Goal: Information Seeking & Learning: Learn about a topic

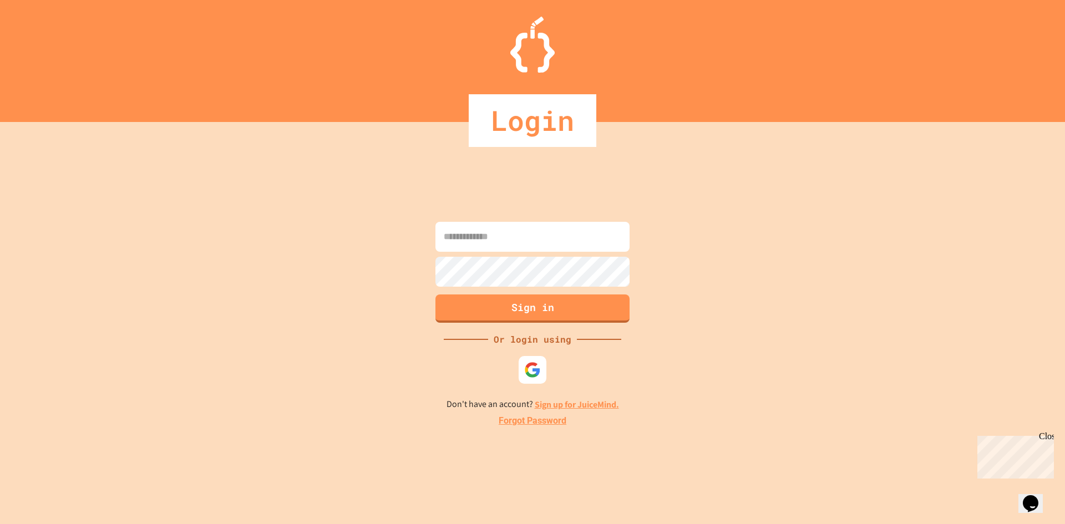
click at [498, 239] on input at bounding box center [533, 237] width 194 height 30
paste input "**********"
type input "**********"
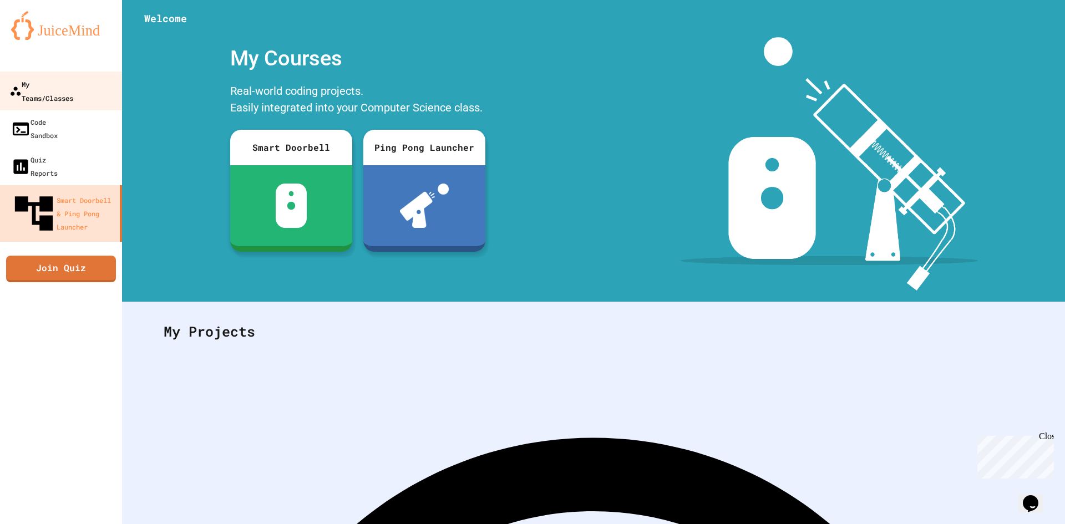
click at [55, 84] on div "My Teams/Classes" at bounding box center [41, 90] width 64 height 27
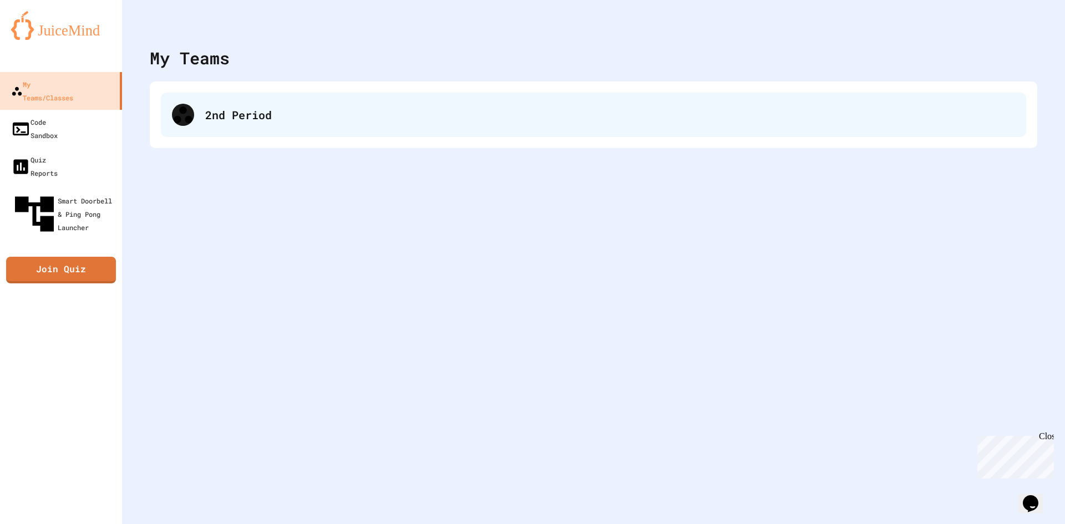
click at [306, 122] on div "2nd Period" at bounding box center [610, 115] width 810 height 17
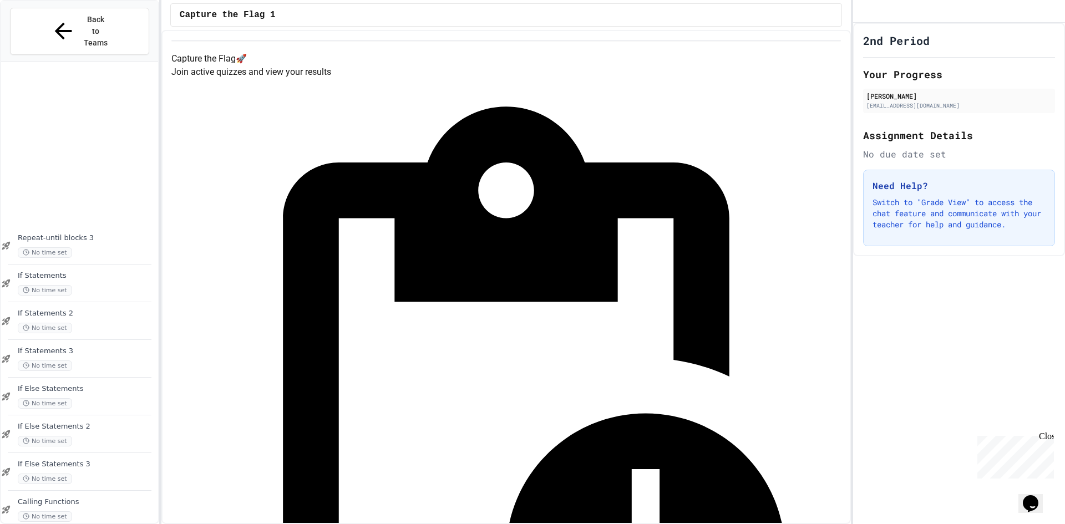
scroll to position [708, 0]
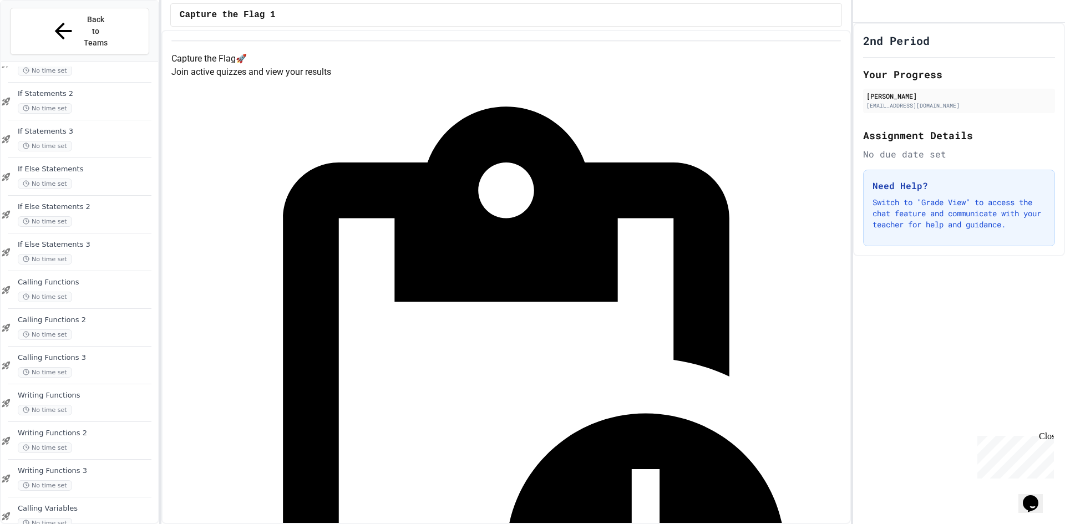
drag, startPoint x: 105, startPoint y: 300, endPoint x: 95, endPoint y: 309, distance: 14.1
click at [73, 504] on span "Calling Variables" at bounding box center [87, 508] width 138 height 9
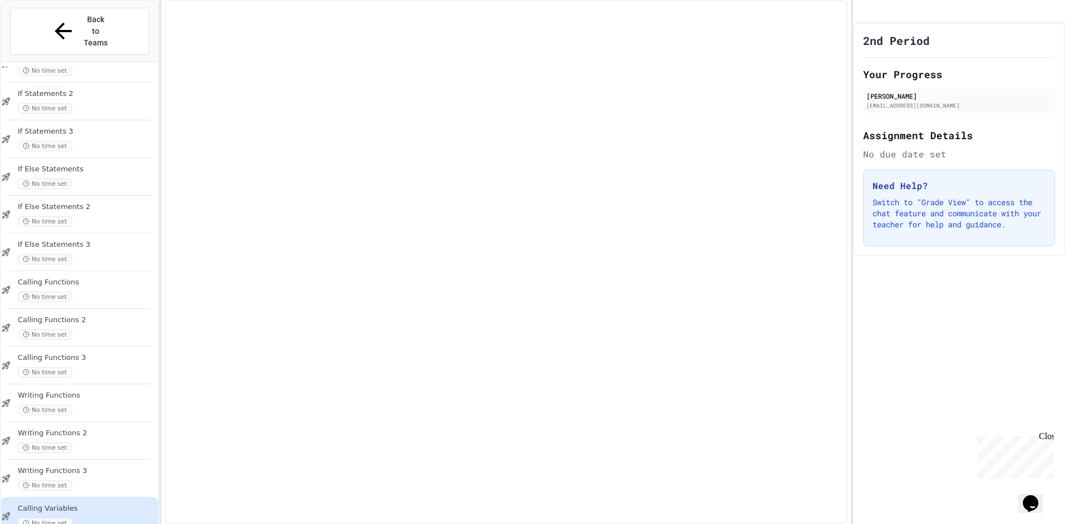
scroll to position [694, 0]
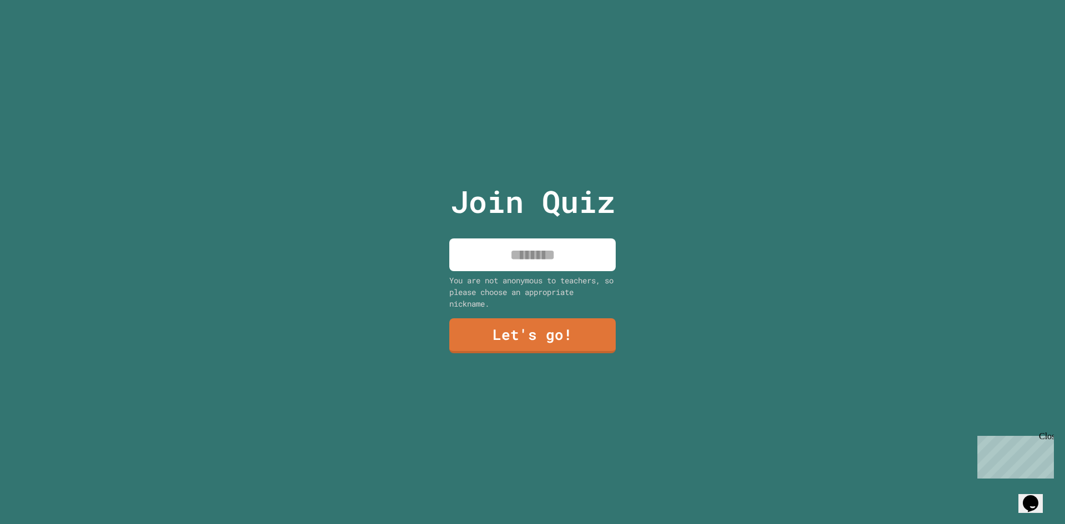
click at [524, 249] on input at bounding box center [533, 255] width 166 height 33
type input "***"
click at [533, 330] on link "Let's go!" at bounding box center [532, 335] width 163 height 37
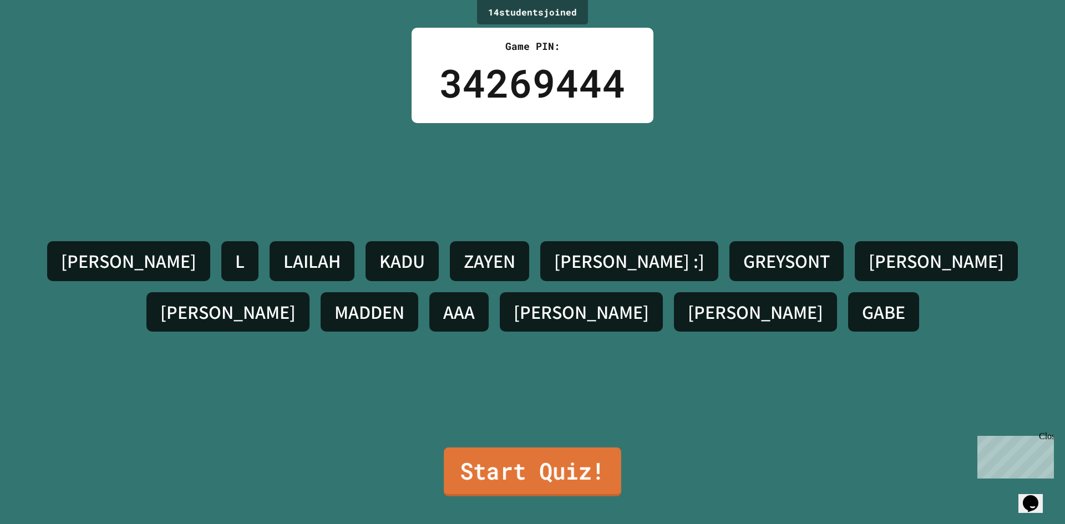
click at [521, 477] on link "Start Quiz!" at bounding box center [533, 472] width 178 height 49
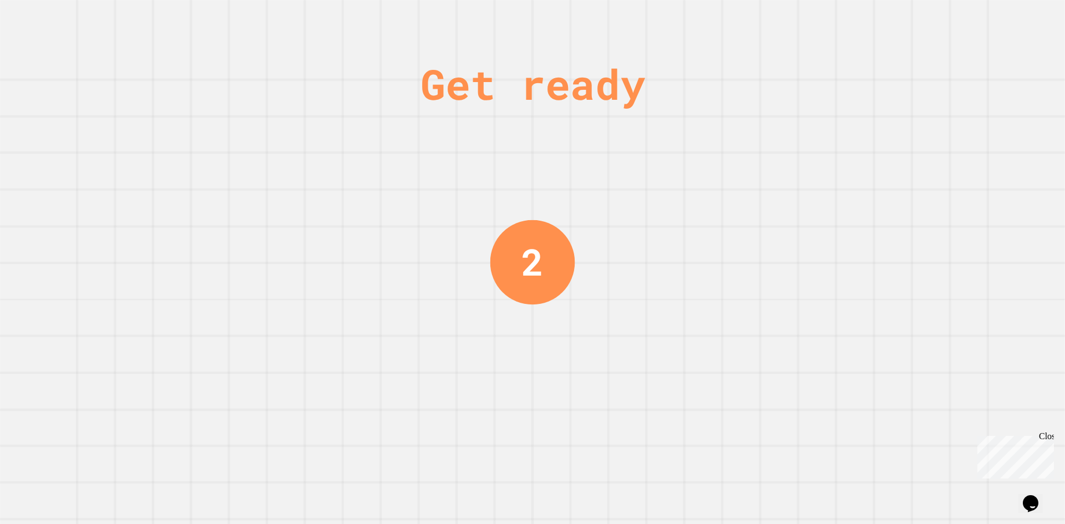
drag, startPoint x: 1049, startPoint y: 436, endPoint x: 2021, endPoint y: 868, distance: 1064.0
click at [1049, 436] on div "Close" at bounding box center [1046, 439] width 14 height 14
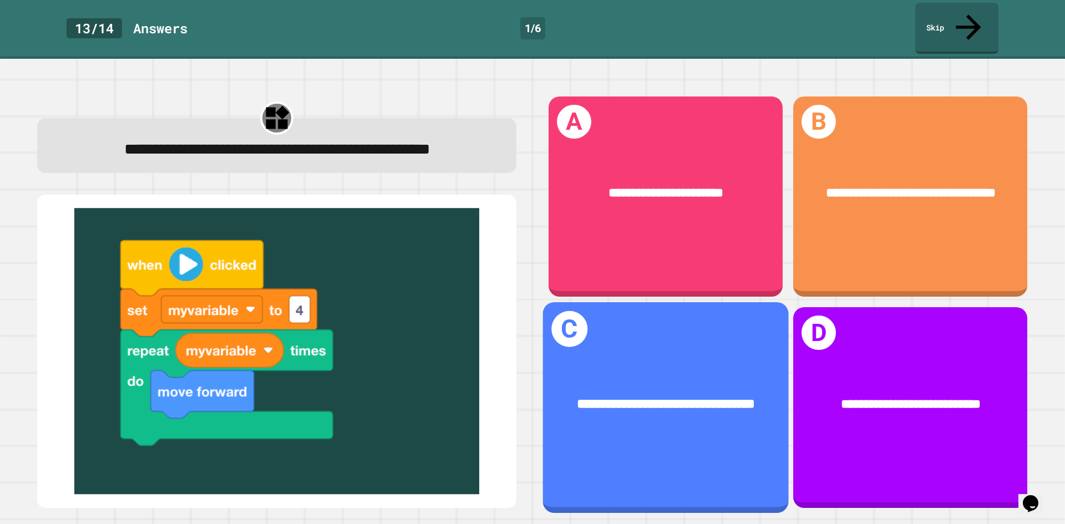
click at [725, 368] on div "**********" at bounding box center [666, 405] width 246 height 74
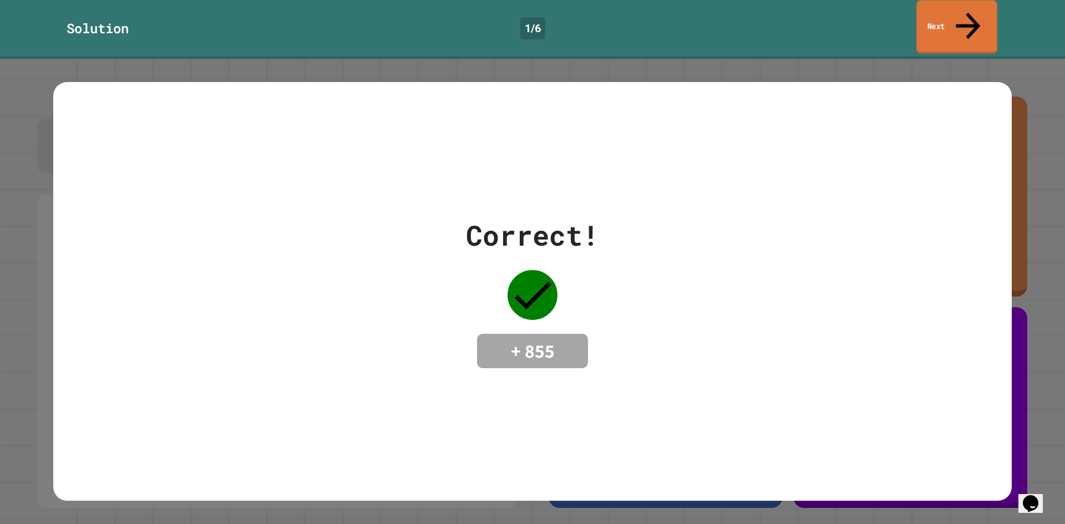
click at [939, 21] on link "Next" at bounding box center [957, 27] width 80 height 54
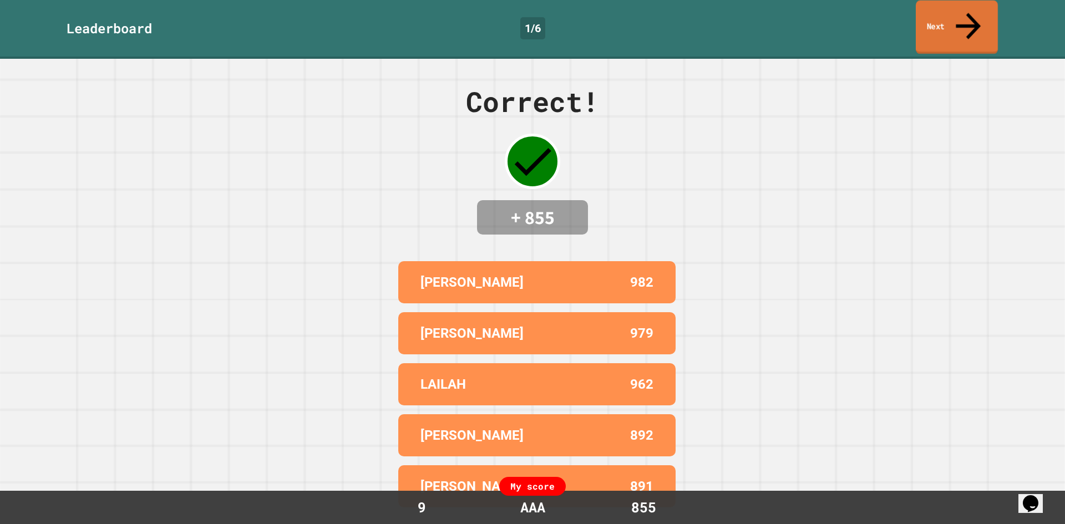
click at [955, 14] on link "Next" at bounding box center [957, 28] width 82 height 54
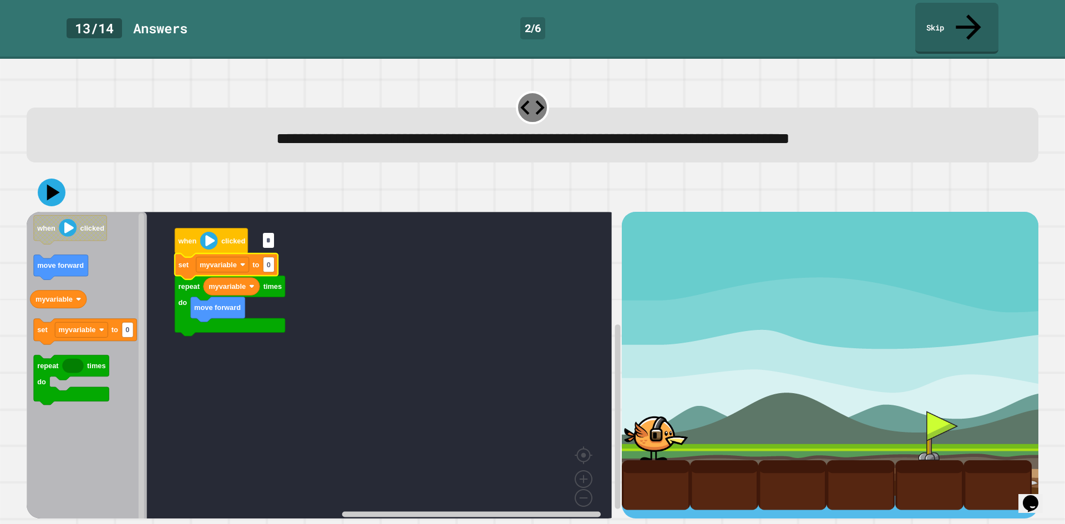
click at [265, 244] on input "*" at bounding box center [268, 240] width 11 height 15
click at [271, 244] on input "***" at bounding box center [272, 240] width 19 height 15
type input "*"
click at [53, 183] on icon at bounding box center [54, 192] width 16 height 19
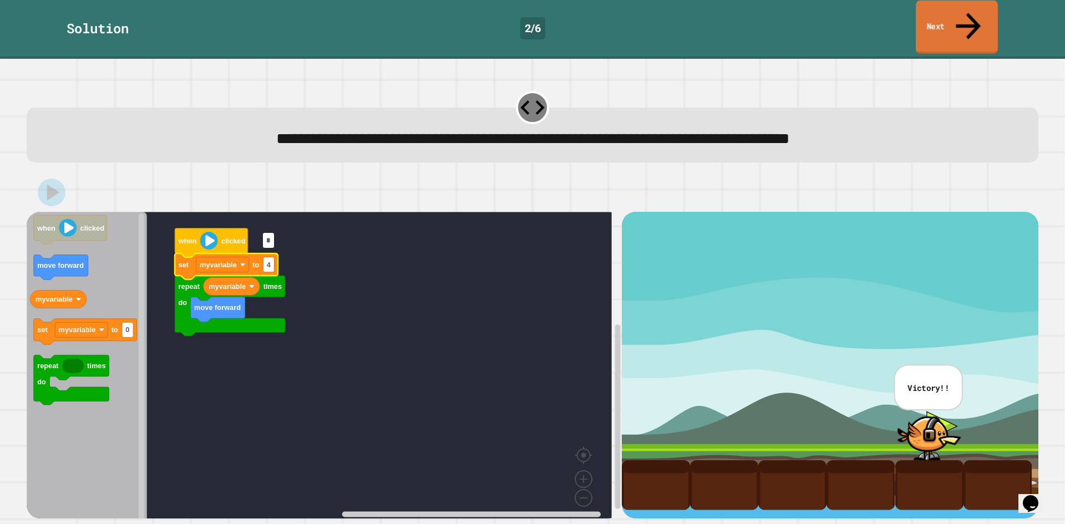
click at [937, 22] on link "Next" at bounding box center [957, 28] width 82 height 54
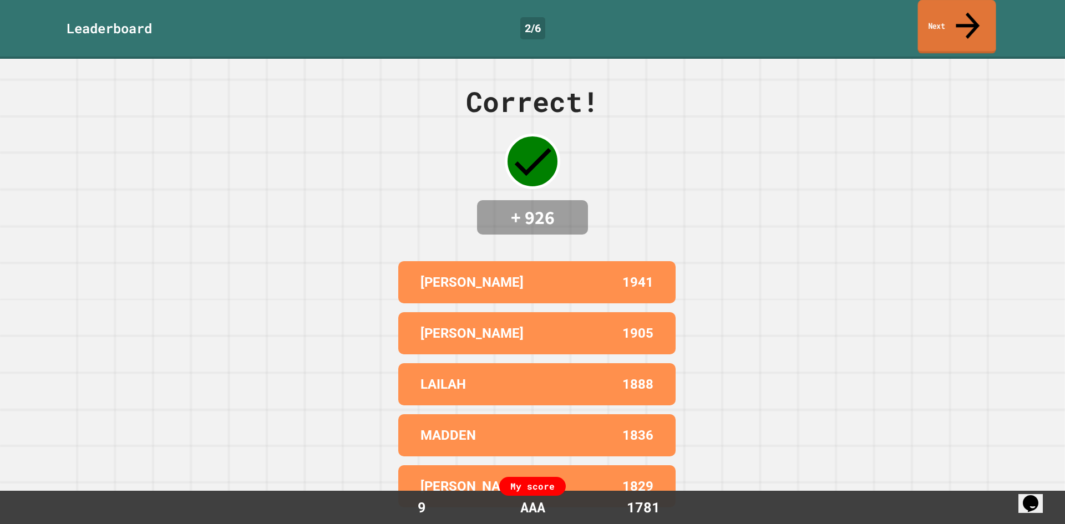
click at [940, 12] on link "Next" at bounding box center [957, 27] width 78 height 54
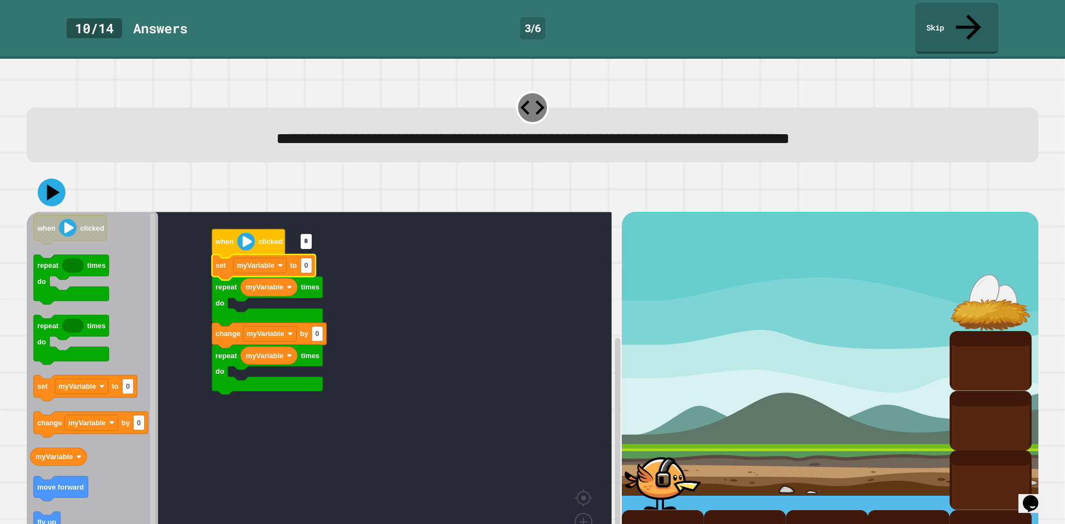
click at [307, 245] on input "*" at bounding box center [306, 241] width 11 height 15
type input "*"
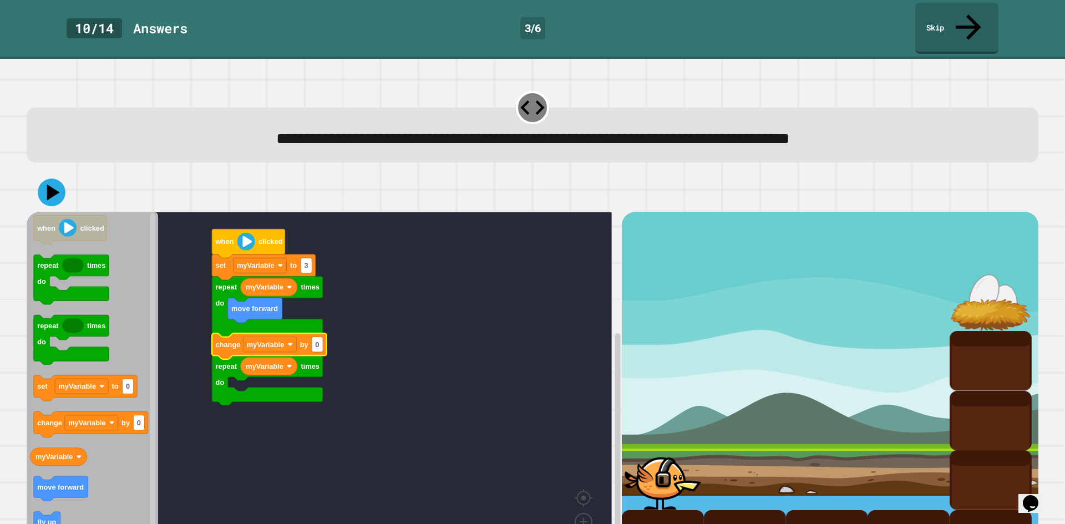
click at [326, 334] on icon "Blockly Workspace" at bounding box center [269, 347] width 114 height 26
click at [317, 341] on text "0" at bounding box center [317, 345] width 4 height 8
click at [317, 324] on input "*" at bounding box center [317, 320] width 11 height 15
type input "*"
click at [355, 402] on rect "Blockly Workspace" at bounding box center [319, 390] width 585 height 357
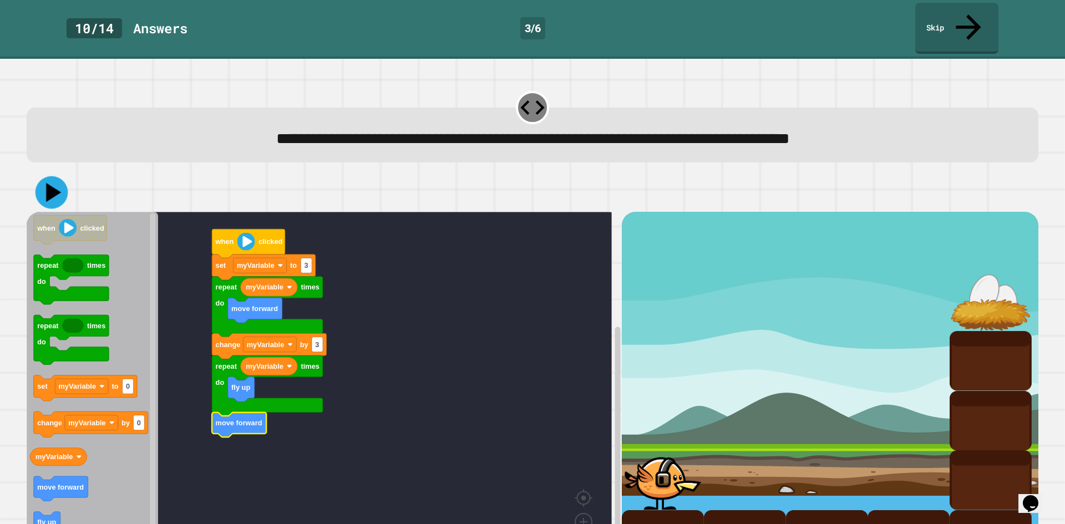
click at [49, 183] on icon at bounding box center [53, 192] width 15 height 19
click at [319, 341] on text "3" at bounding box center [317, 345] width 4 height 8
type input "*"
click at [370, 307] on rect "Blockly Workspace" at bounding box center [319, 390] width 585 height 357
click at [57, 176] on icon at bounding box center [51, 192] width 33 height 33
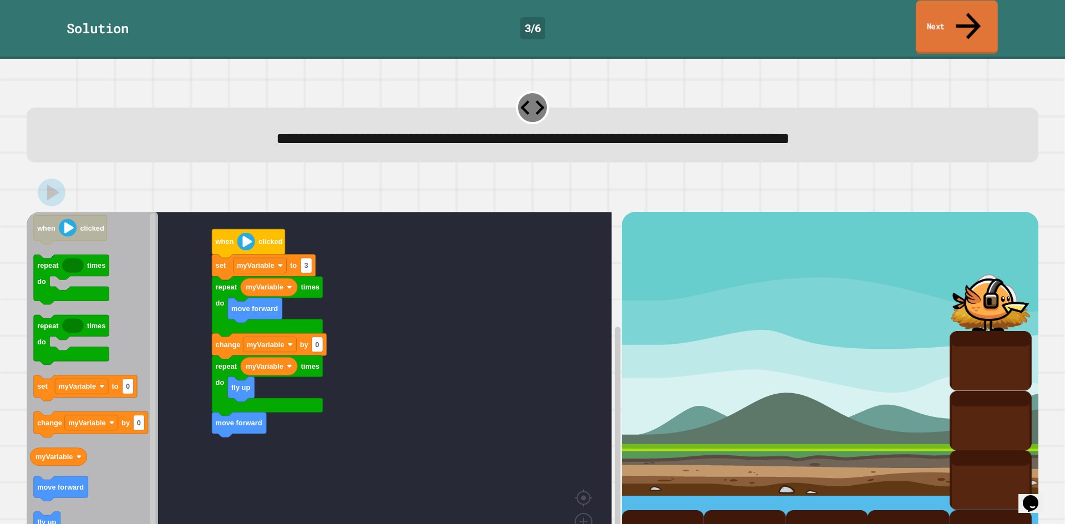
click at [947, 10] on link "Next" at bounding box center [957, 28] width 82 height 54
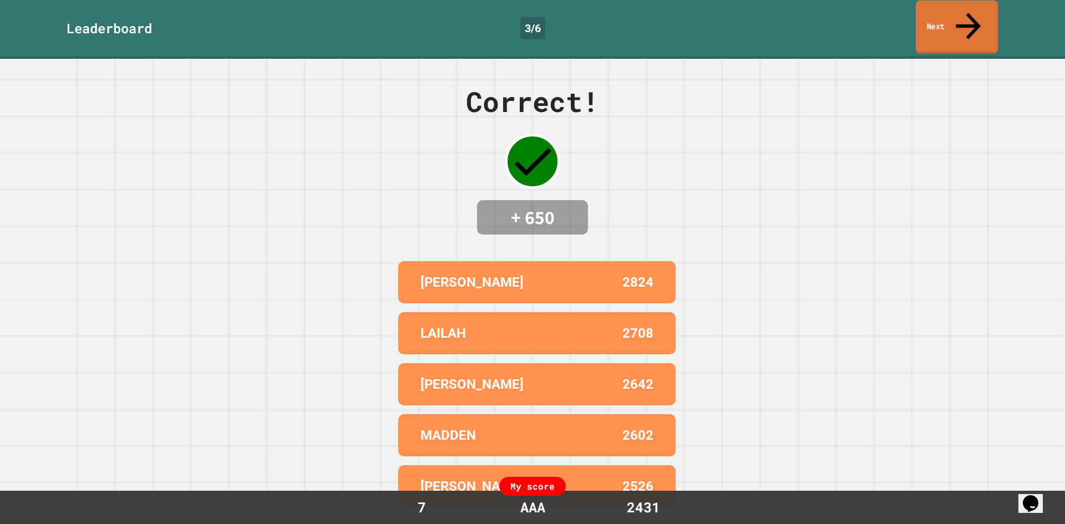
click at [944, 14] on link "Next" at bounding box center [957, 28] width 82 height 54
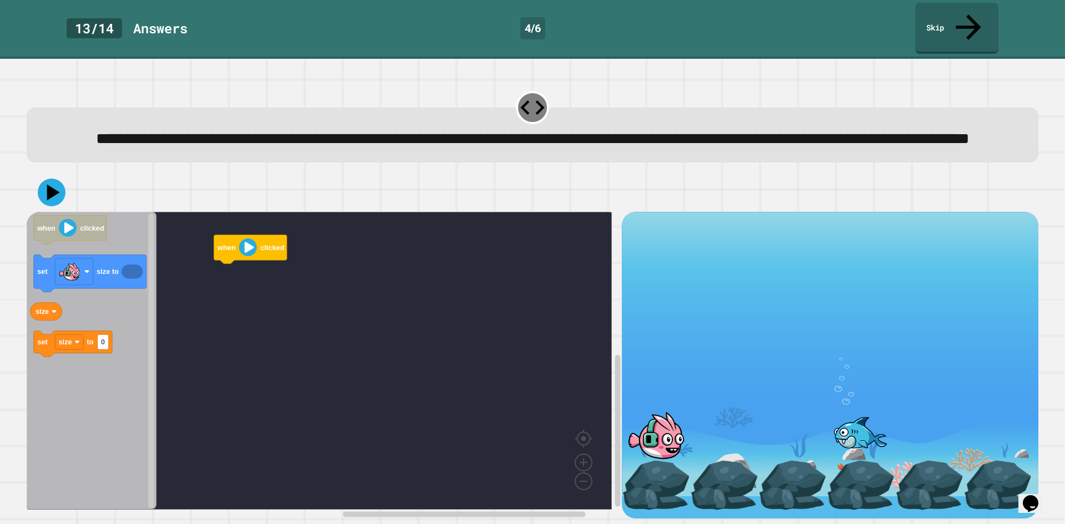
scroll to position [9, 0]
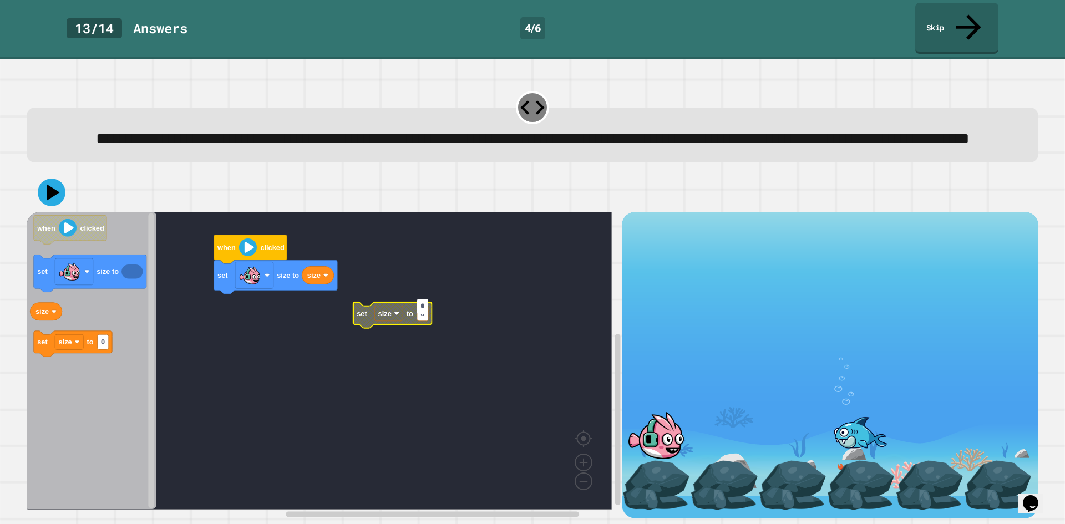
click at [427, 309] on input "*" at bounding box center [422, 306] width 11 height 15
type input "***"
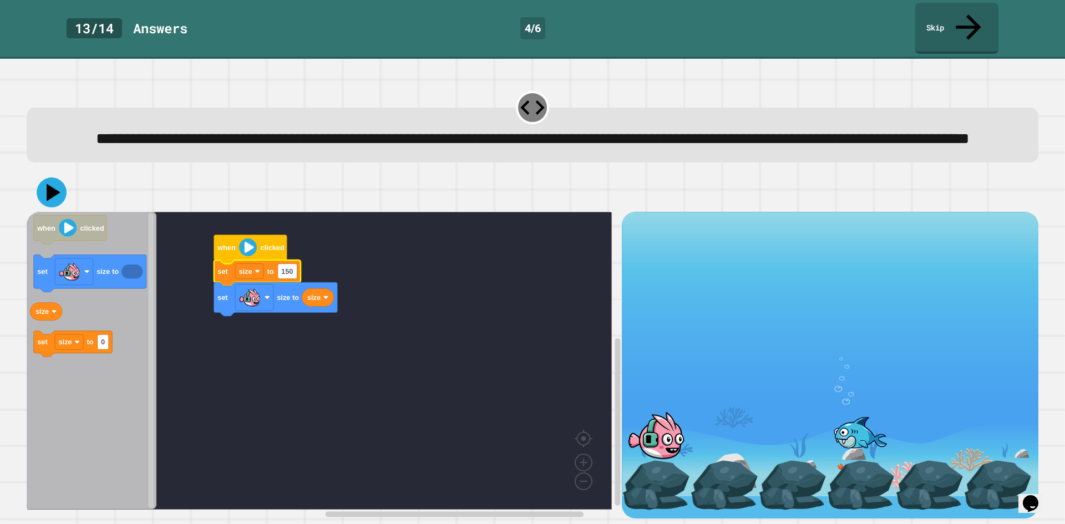
click at [56, 186] on icon at bounding box center [54, 192] width 14 height 17
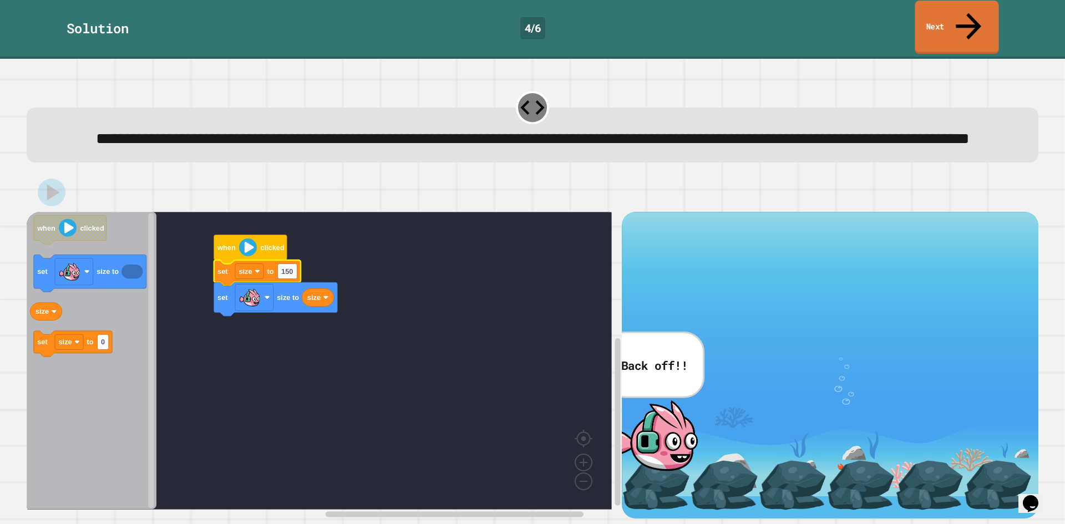
click at [941, 15] on link "Next" at bounding box center [957, 28] width 84 height 54
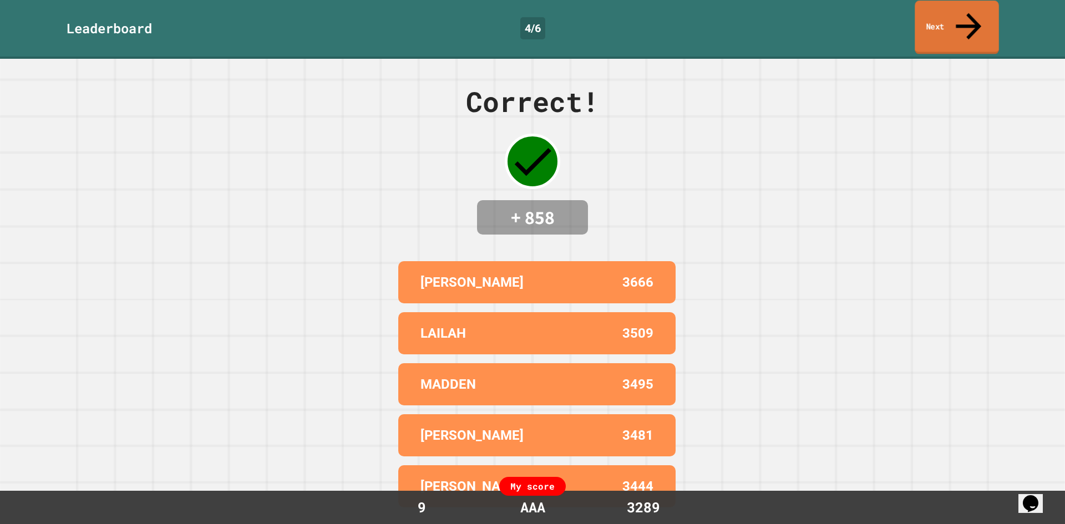
click at [941, 15] on link "Next" at bounding box center [957, 28] width 84 height 54
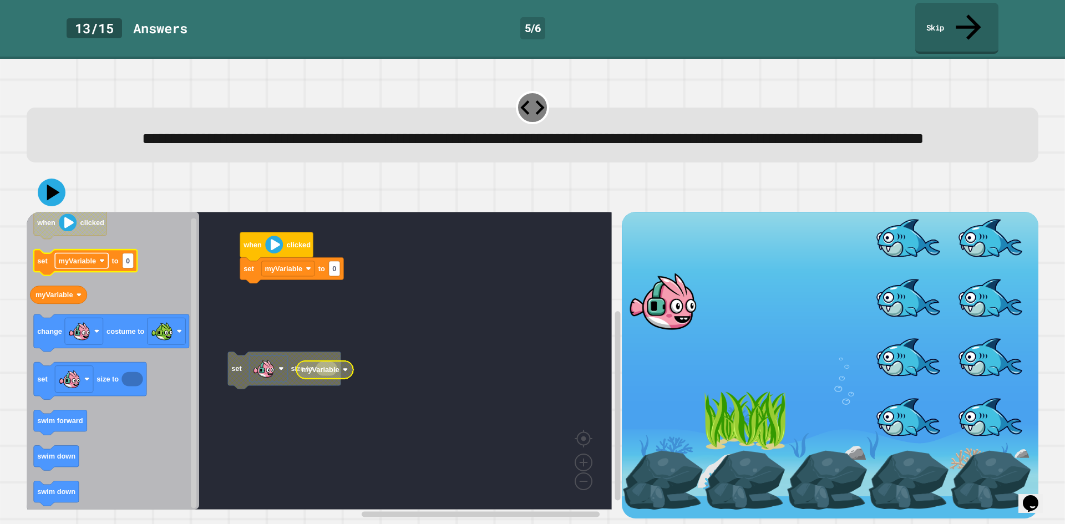
click at [59, 256] on rect "Blockly Workspace" at bounding box center [81, 261] width 53 height 15
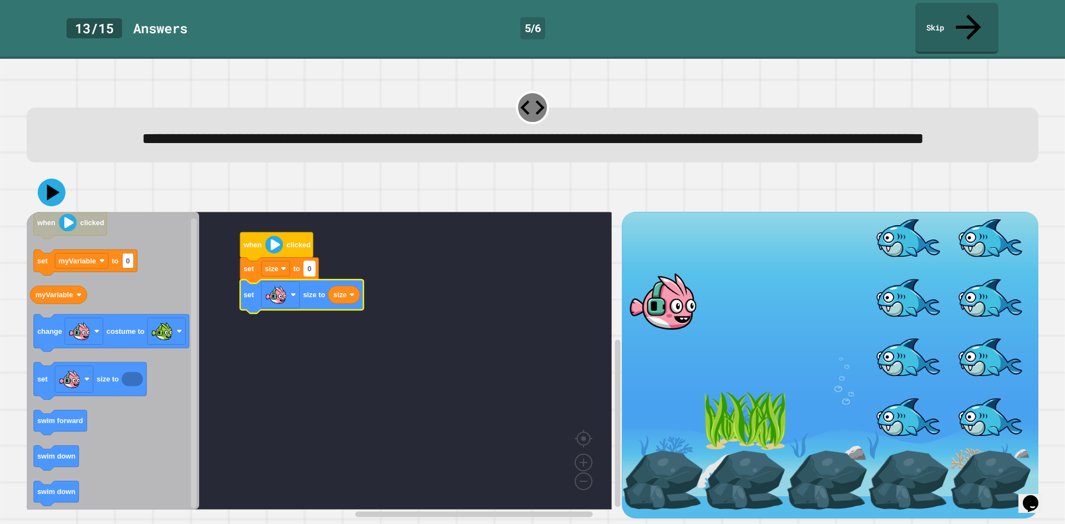
click at [311, 276] on rect "Blockly Workspace" at bounding box center [309, 268] width 11 height 15
click at [311, 275] on input "*" at bounding box center [309, 271] width 11 height 15
type input "***"
click at [402, 262] on rect "Blockly Workspace" at bounding box center [319, 361] width 585 height 298
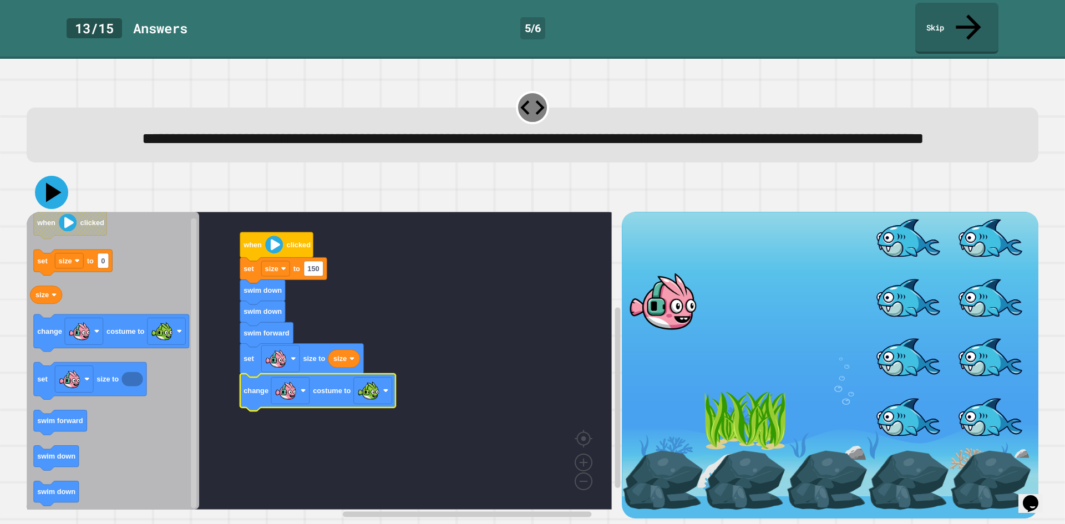
click at [52, 190] on icon at bounding box center [54, 192] width 16 height 19
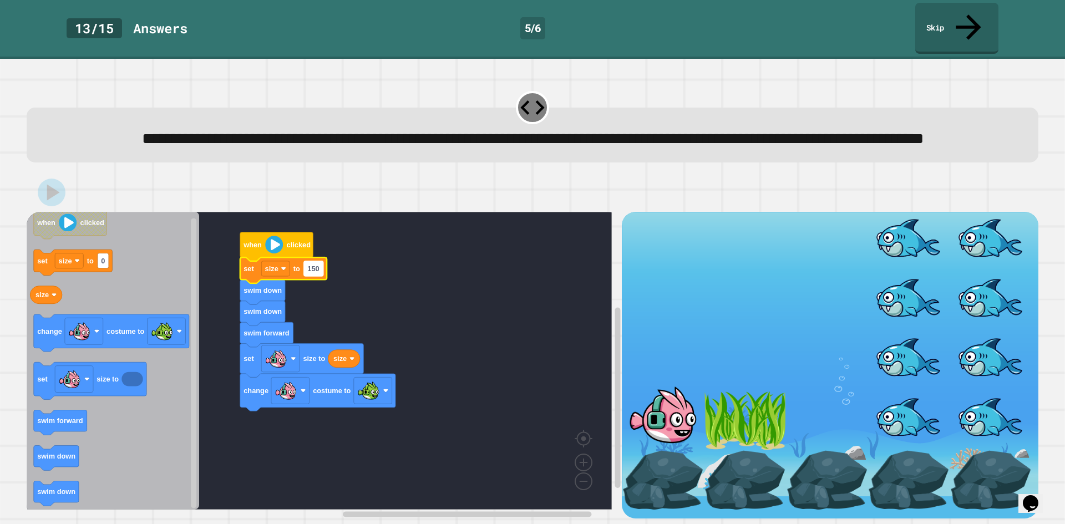
click at [318, 273] on text "150" at bounding box center [313, 269] width 12 height 8
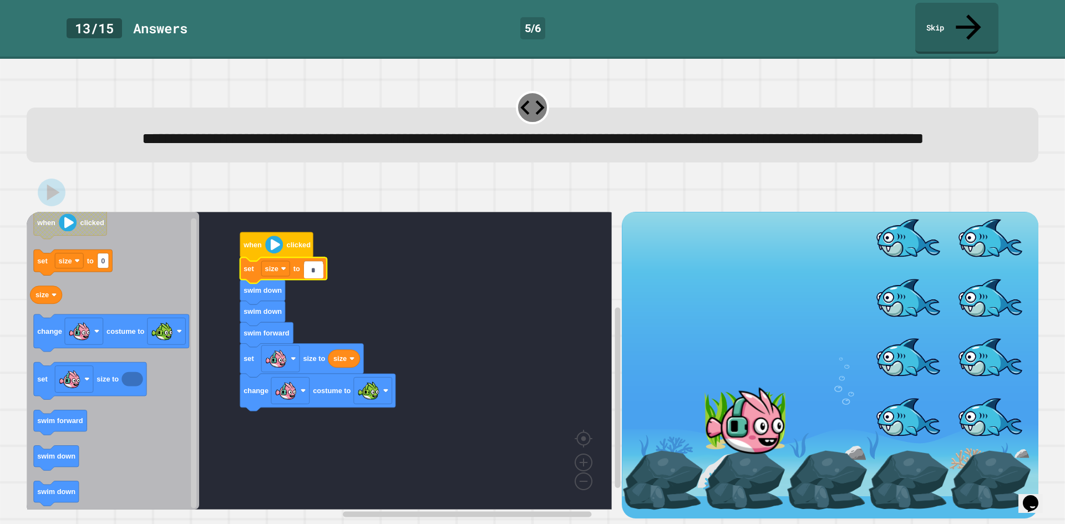
type input "**"
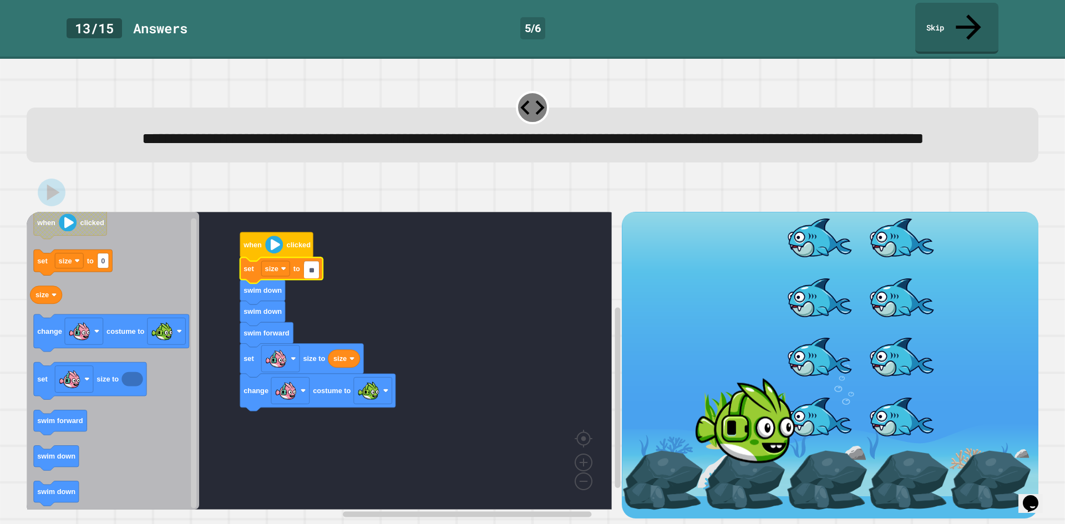
click at [557, 274] on rect "Blockly Workspace" at bounding box center [319, 361] width 585 height 298
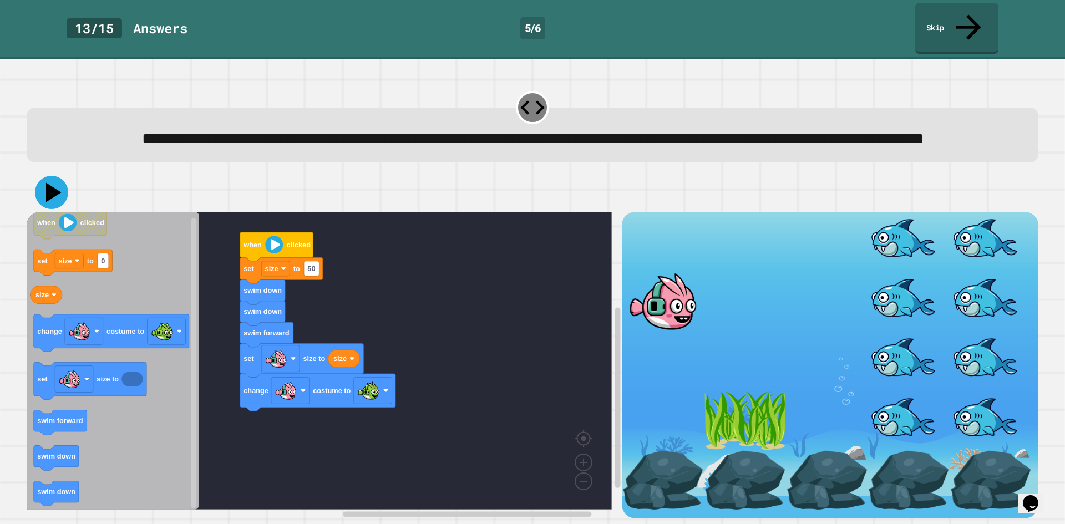
click at [53, 200] on icon at bounding box center [51, 192] width 33 height 33
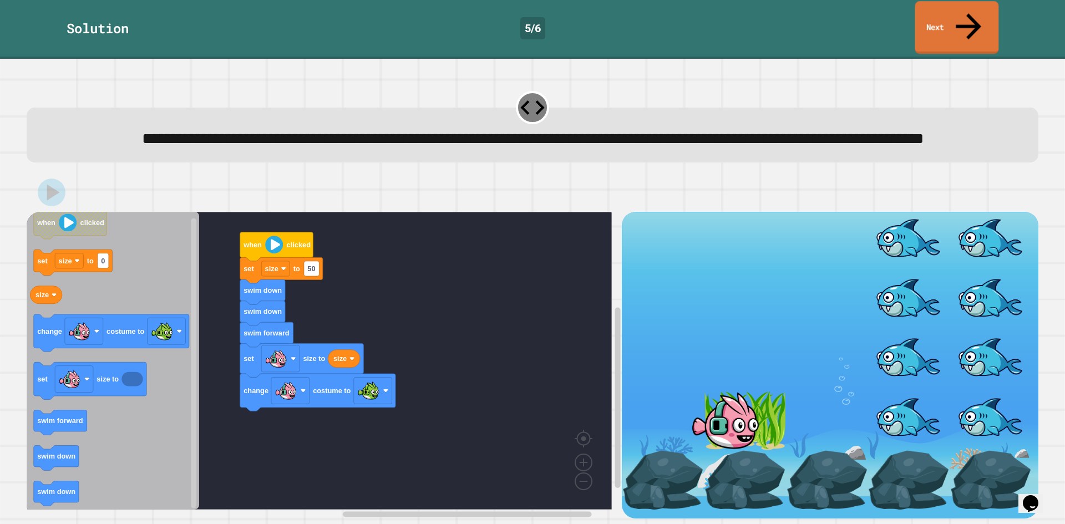
click at [953, 7] on link "Next" at bounding box center [958, 27] width 84 height 53
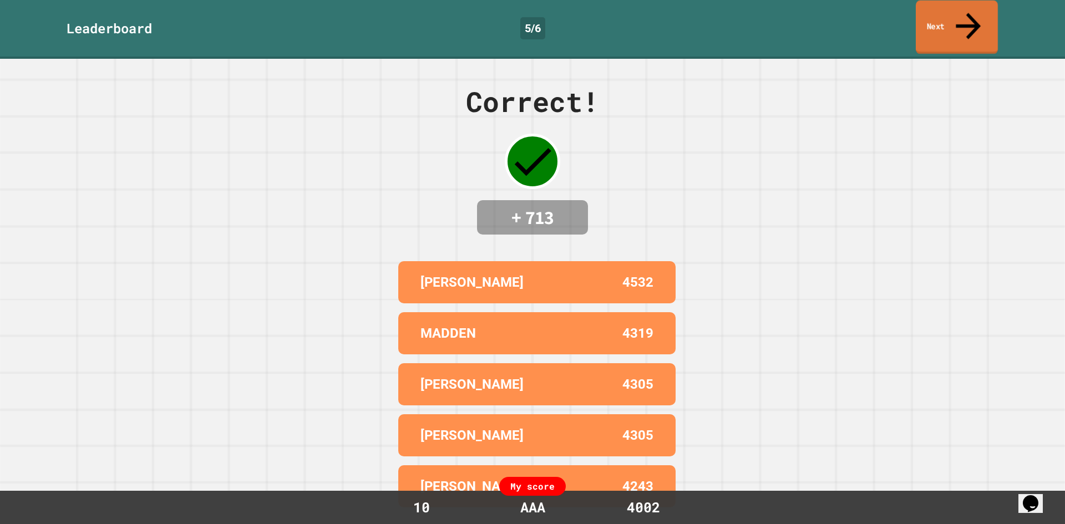
click at [945, 17] on link "Next" at bounding box center [957, 28] width 82 height 54
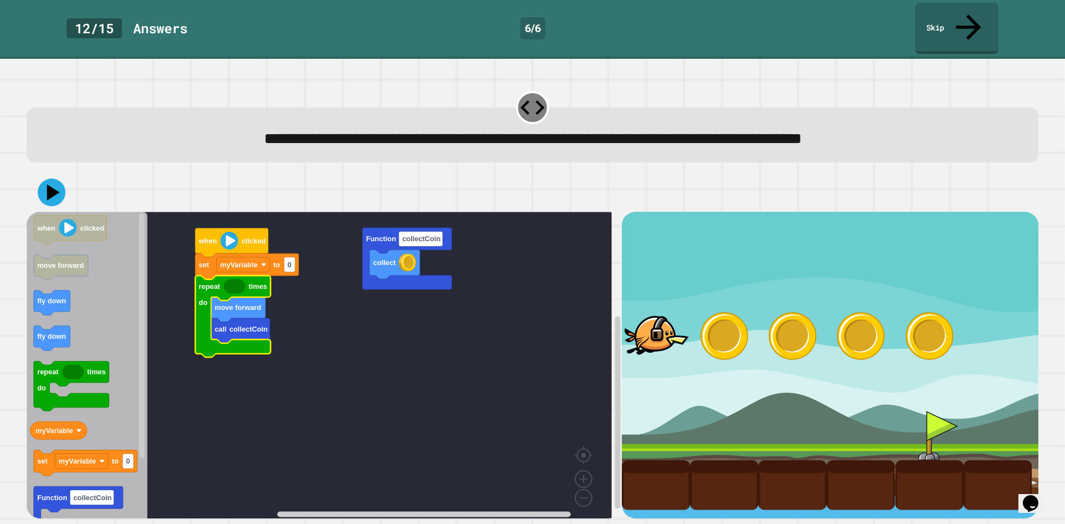
click at [239, 280] on icon "Blockly Workspace" at bounding box center [234, 287] width 21 height 14
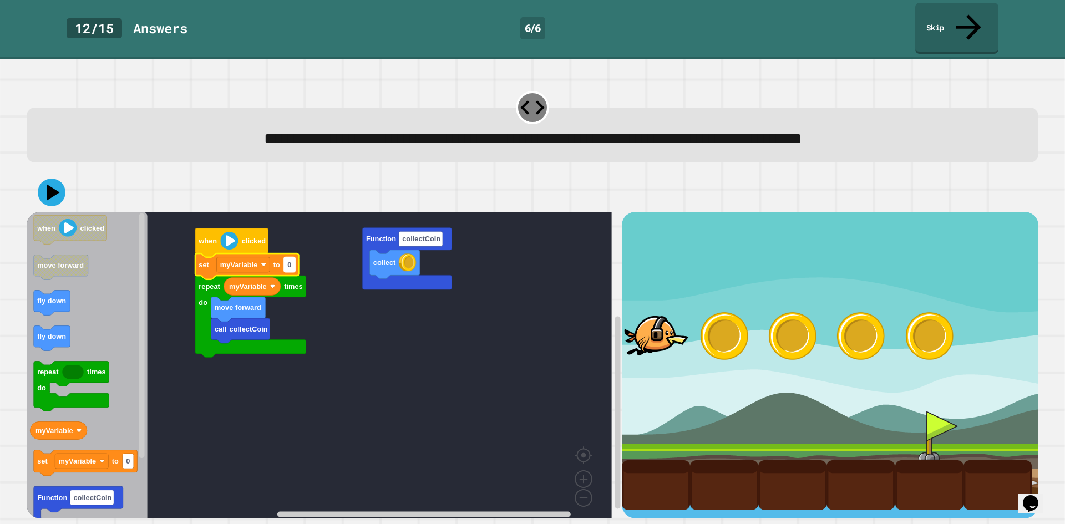
click at [294, 257] on rect "Blockly Workspace" at bounding box center [289, 264] width 11 height 15
type input "*"
click at [481, 402] on rect "Blockly Workspace" at bounding box center [319, 369] width 585 height 315
click at [57, 179] on icon at bounding box center [52, 193] width 28 height 28
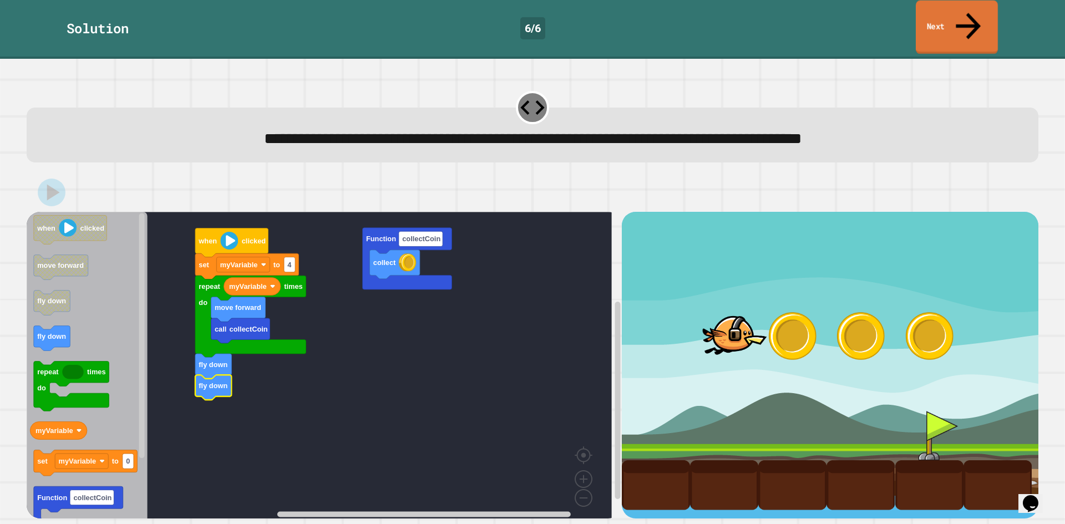
click at [958, 17] on link "Next" at bounding box center [957, 28] width 82 height 54
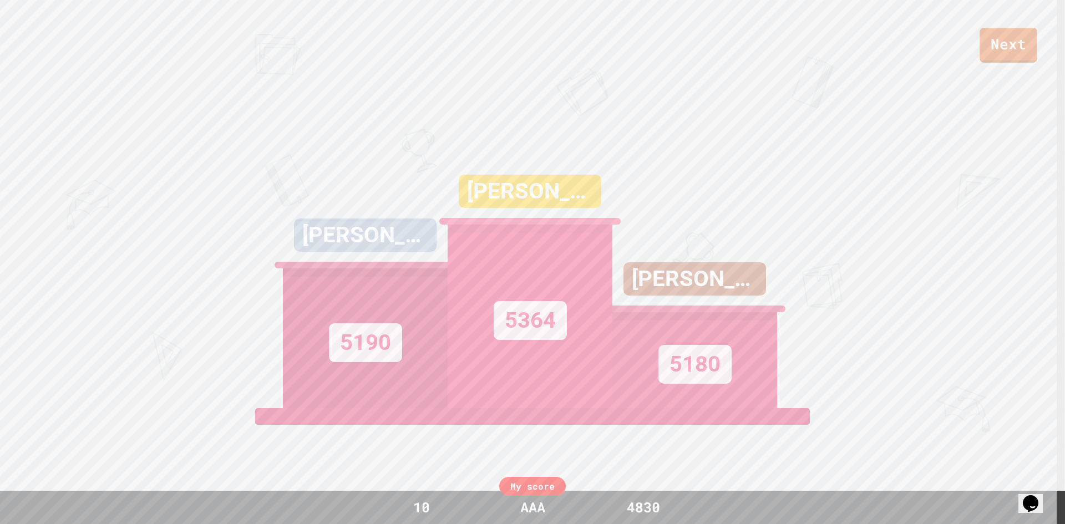
click at [951, 19] on div "Next" at bounding box center [532, 31] width 1065 height 63
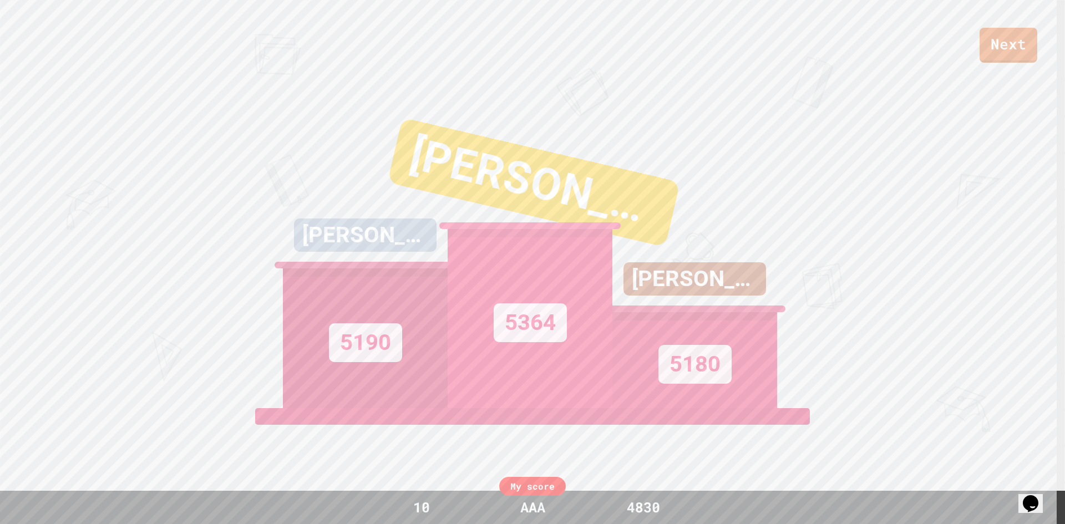
click at [987, 32] on link "Next" at bounding box center [1009, 45] width 58 height 35
